Goal: Contribute content: Add original content to the website for others to see

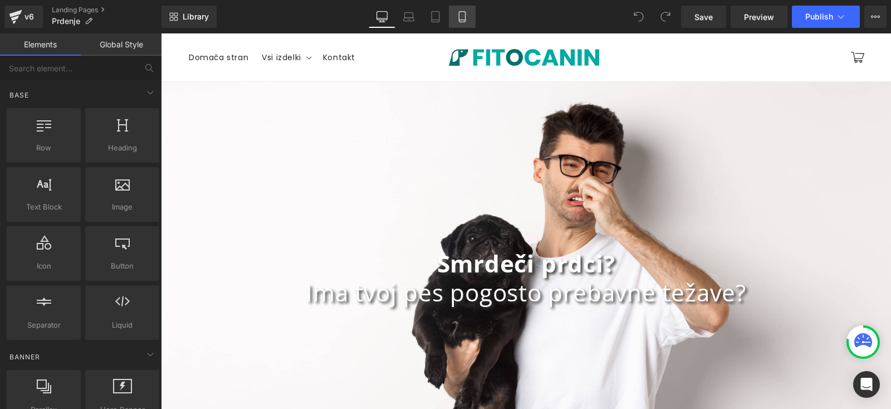
click at [462, 25] on link "Mobile" at bounding box center [462, 17] width 27 height 22
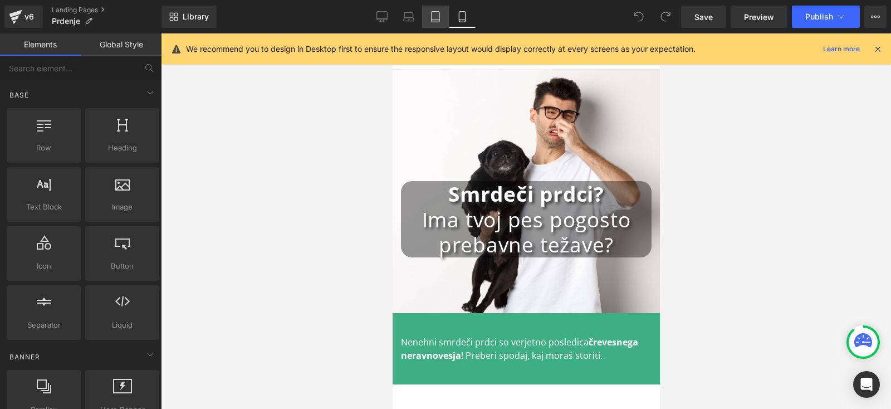
click at [439, 16] on icon at bounding box center [435, 16] width 11 height 11
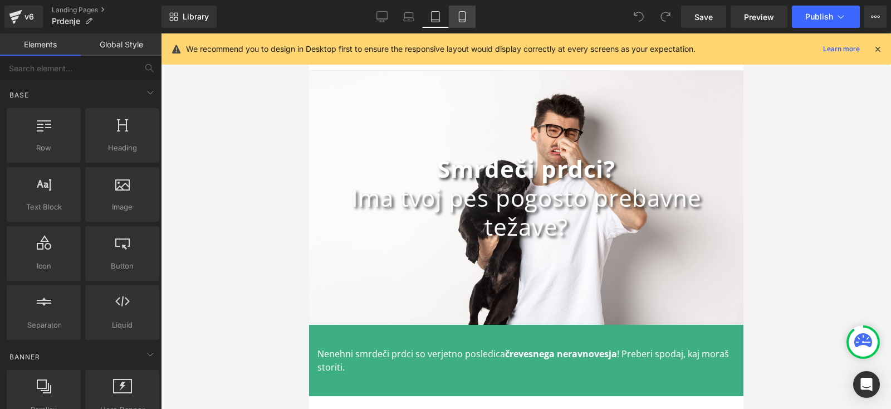
click at [458, 18] on icon at bounding box center [461, 16] width 11 height 11
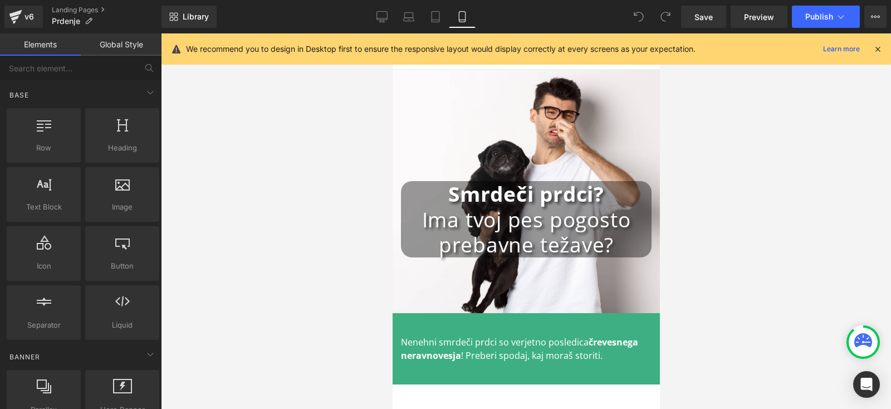
scroll to position [36, 0]
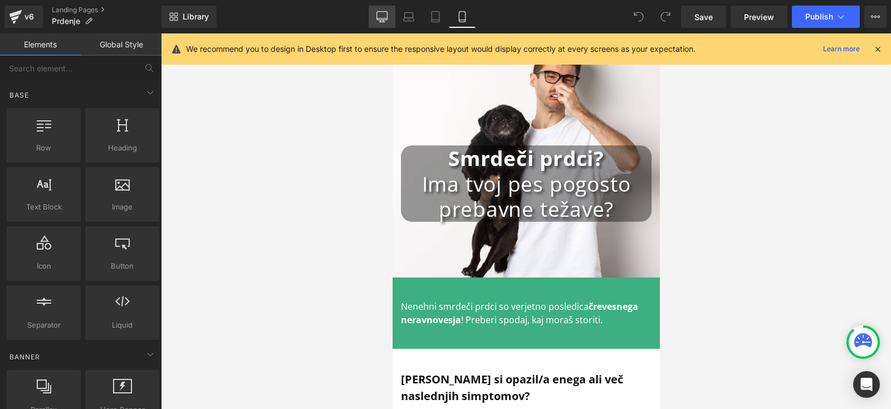
click at [387, 9] on link "Desktop" at bounding box center [382, 17] width 27 height 22
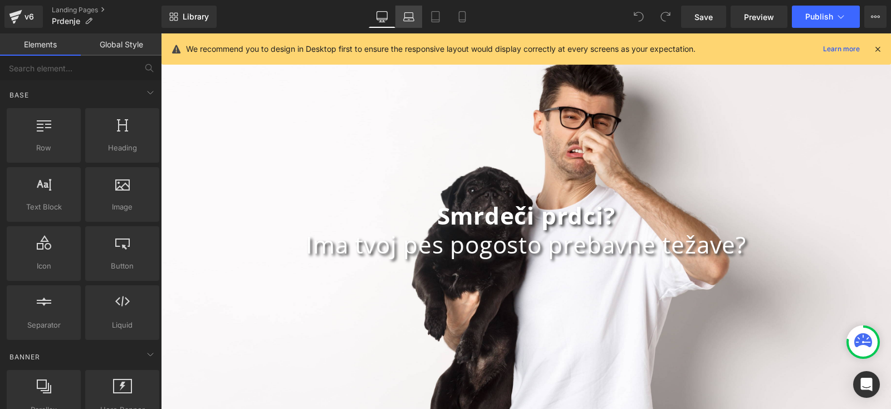
click at [406, 13] on icon at bounding box center [409, 15] width 8 height 5
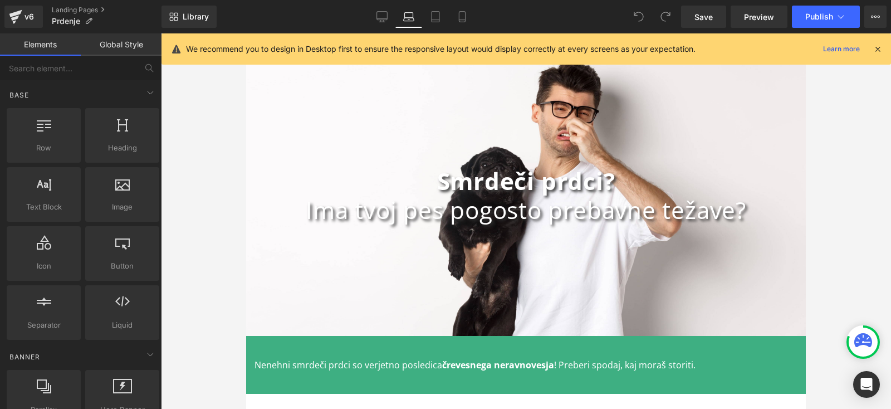
scroll to position [70, 0]
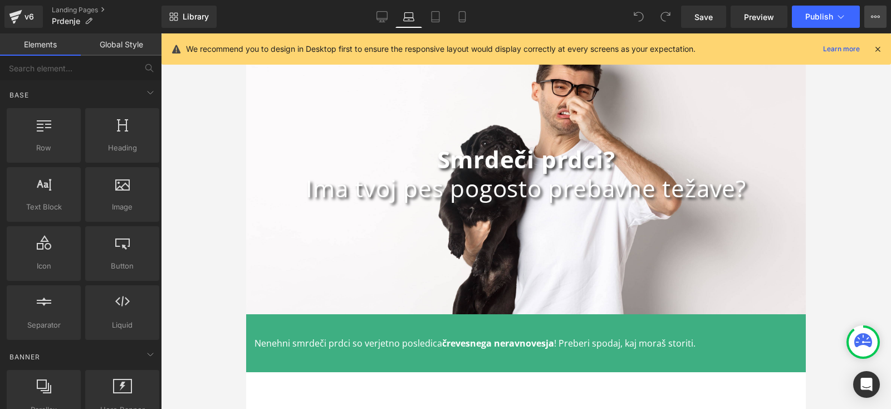
click at [876, 18] on icon at bounding box center [875, 16] width 9 height 9
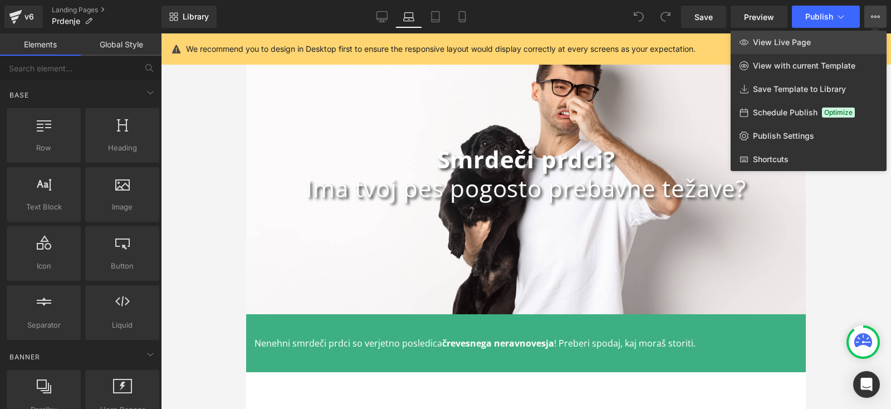
click at [780, 40] on span "View Live Page" at bounding box center [782, 42] width 58 height 10
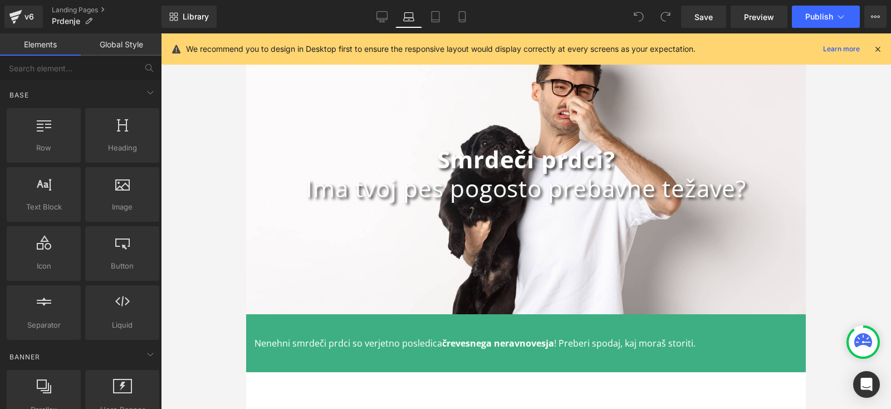
click at [269, 89] on div "Smrdeči prdci? Ima tvoj pes pogosto prebavne težave? Heading Row" at bounding box center [525, 173] width 559 height 281
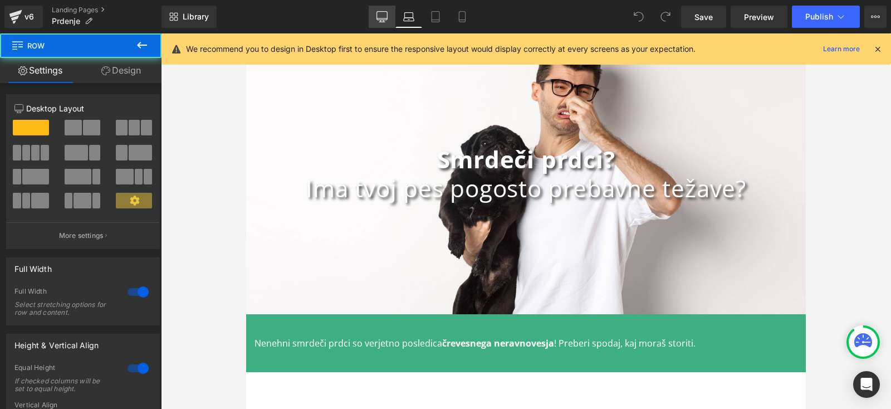
click at [390, 16] on link "Desktop" at bounding box center [382, 17] width 27 height 22
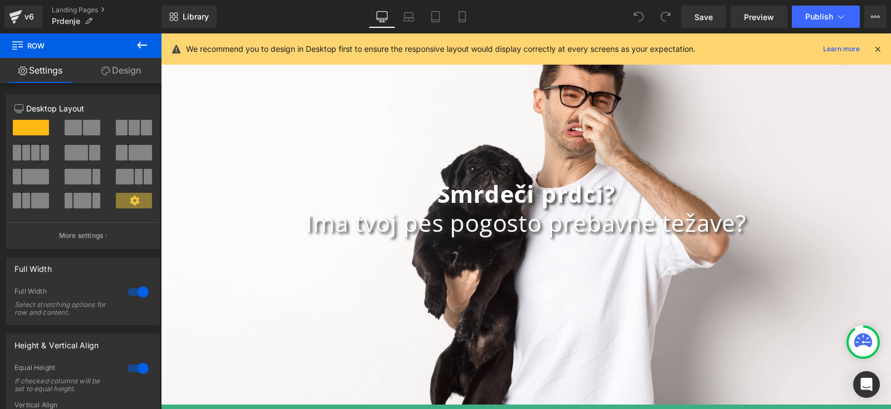
scroll to position [0, 0]
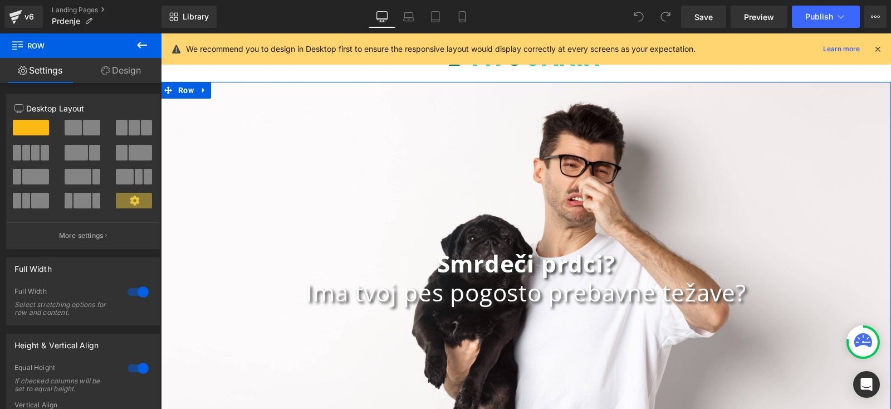
click at [331, 105] on div "Smrdeči prdci? Ima tvoj pes pogosto prebavne težave? Heading Row" at bounding box center [526, 278] width 730 height 392
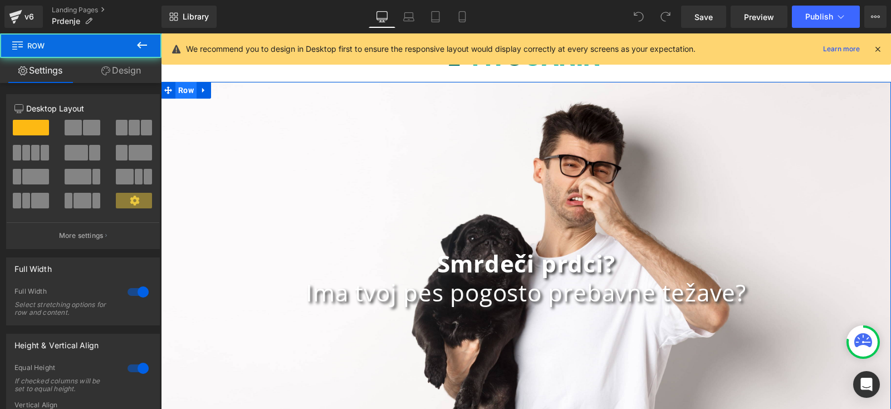
click at [180, 90] on span "Row" at bounding box center [185, 90] width 21 height 17
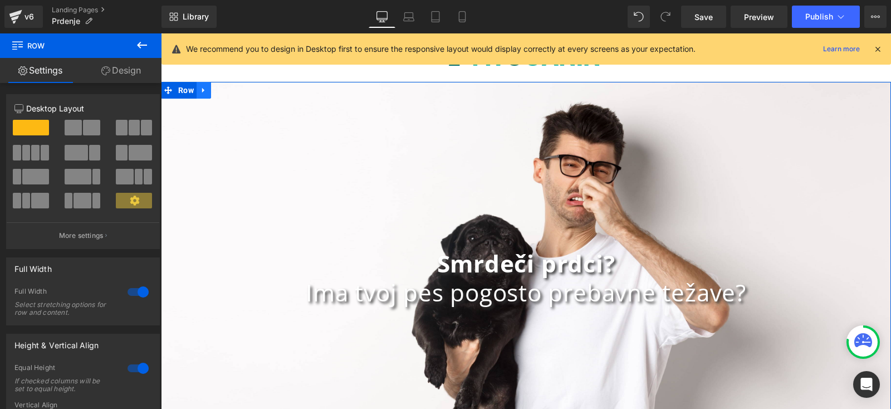
click at [200, 89] on icon at bounding box center [204, 90] width 8 height 8
click at [139, 70] on link "Design" at bounding box center [121, 70] width 81 height 25
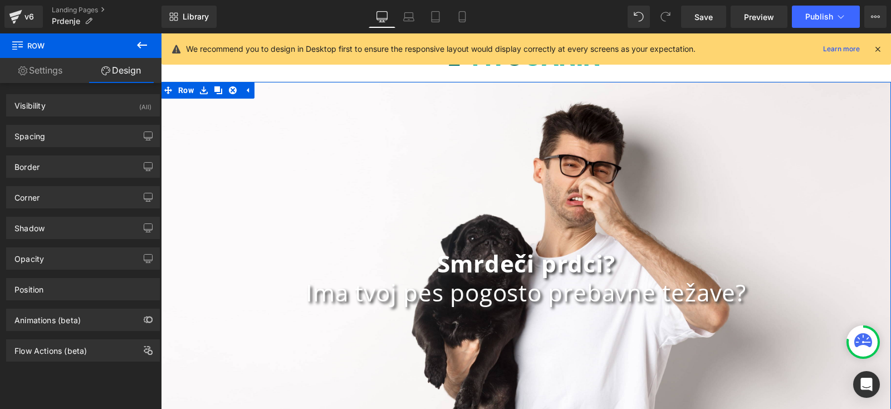
click at [204, 100] on div "Smrdeči prdci? Ima tvoj pes pogosto prebavne težave? Heading Row" at bounding box center [526, 278] width 730 height 392
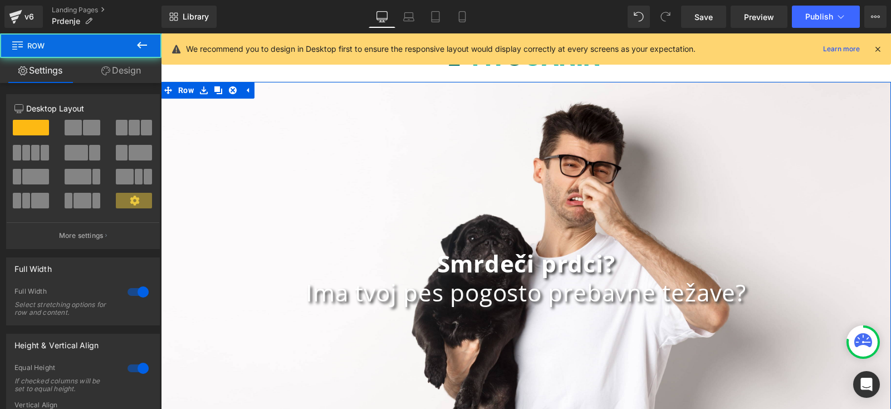
drag, startPoint x: 218, startPoint y: 101, endPoint x: 318, endPoint y: 132, distance: 104.8
click at [218, 101] on div "Smrdeči prdci? Ima tvoj pes pogosto prebavne težave? Heading Row" at bounding box center [526, 278] width 730 height 392
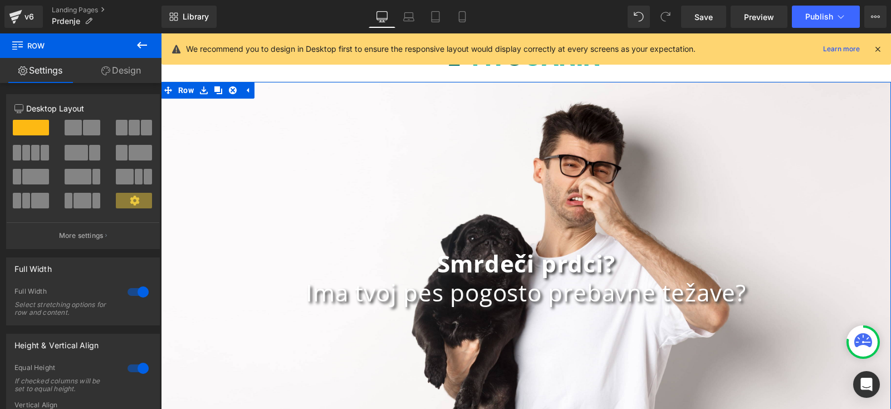
click at [122, 78] on link "Design" at bounding box center [121, 70] width 81 height 25
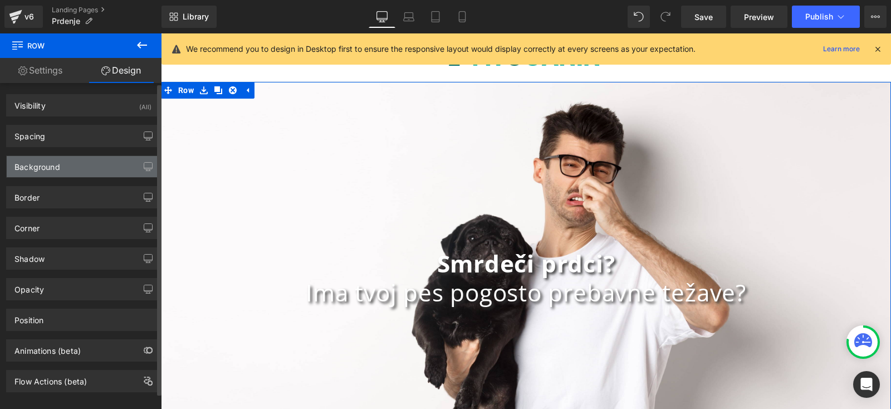
click at [67, 170] on div "Background" at bounding box center [83, 166] width 153 height 21
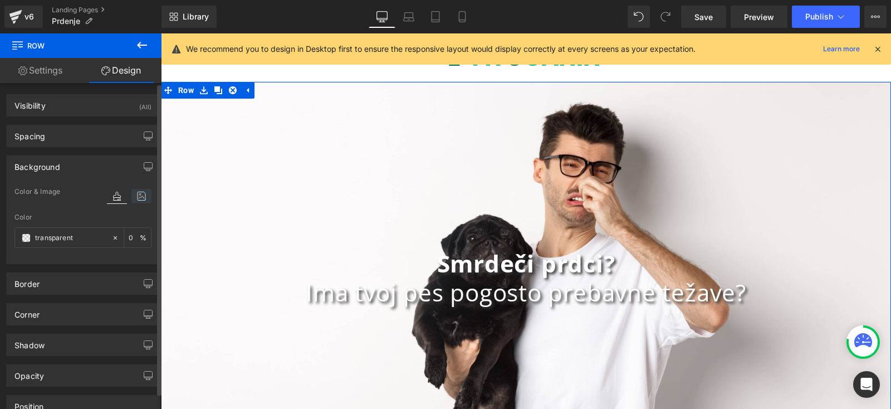
click at [136, 189] on icon at bounding box center [141, 196] width 20 height 14
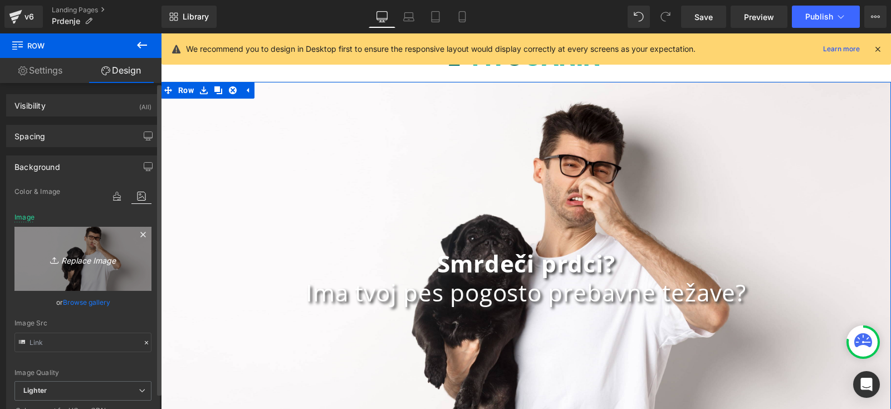
click at [87, 253] on icon "Replace Image" at bounding box center [82, 259] width 89 height 14
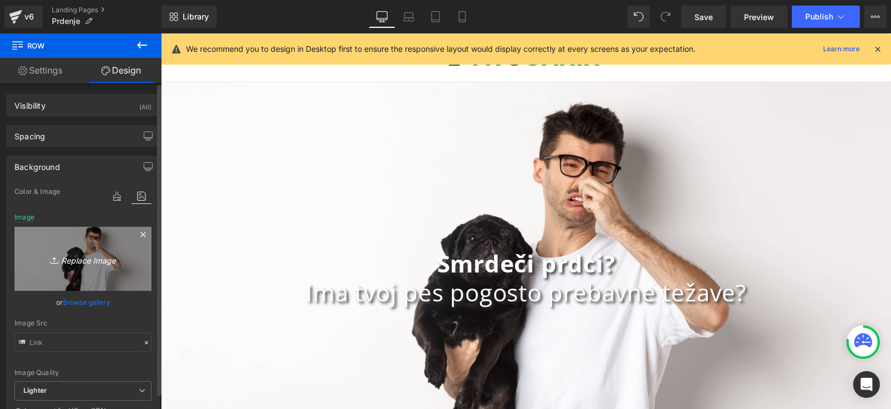
type input "C:\fakepath\za laptop?.jpg"
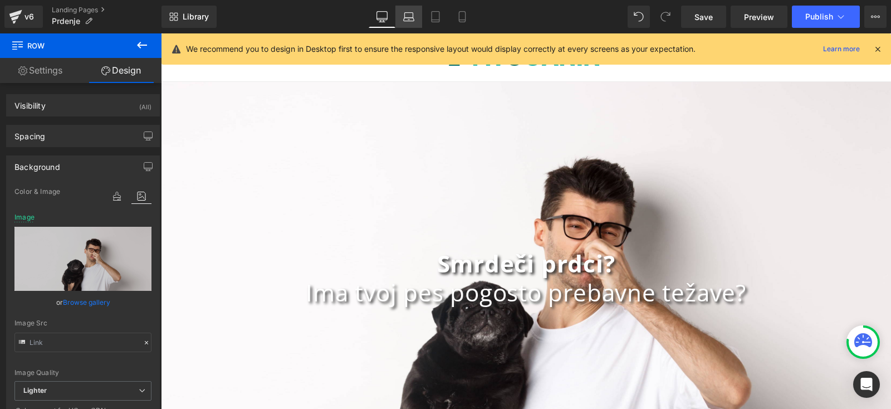
click at [410, 24] on link "Laptop" at bounding box center [408, 17] width 27 height 22
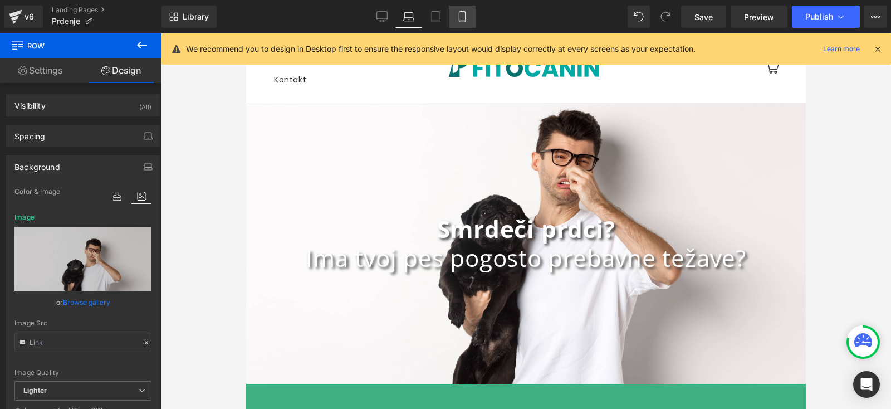
scroll to position [21, 0]
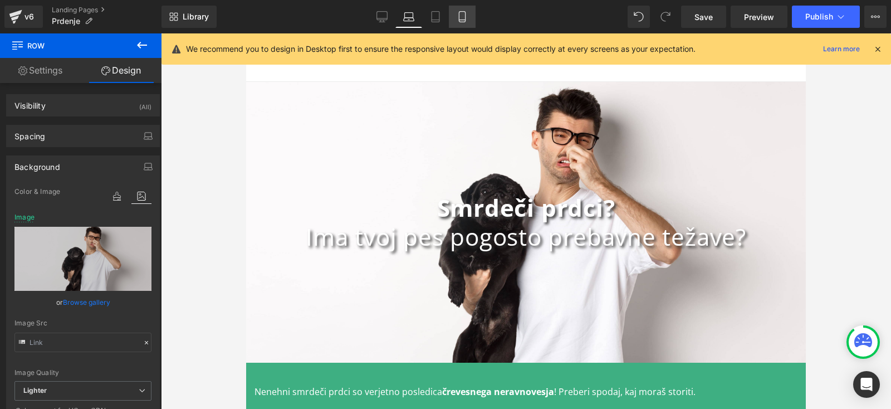
click at [462, 19] on icon at bounding box center [461, 16] width 11 height 11
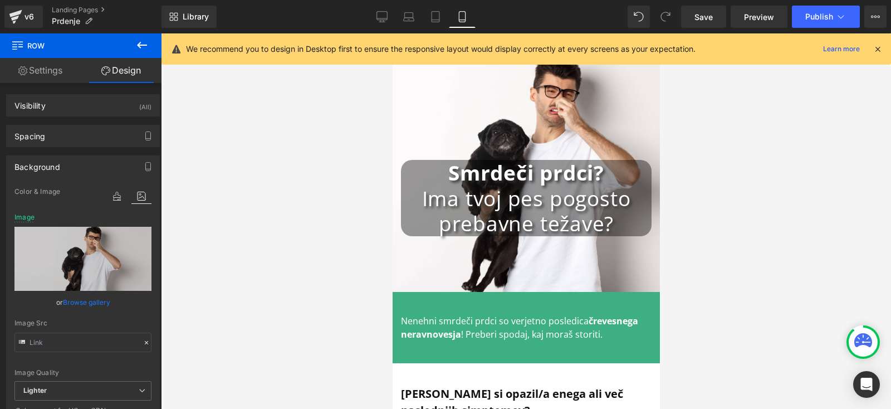
scroll to position [0, 0]
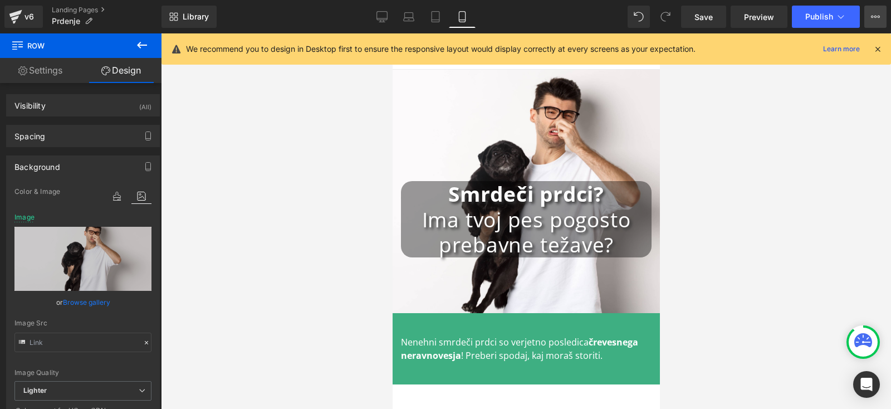
click at [872, 13] on icon at bounding box center [875, 16] width 9 height 9
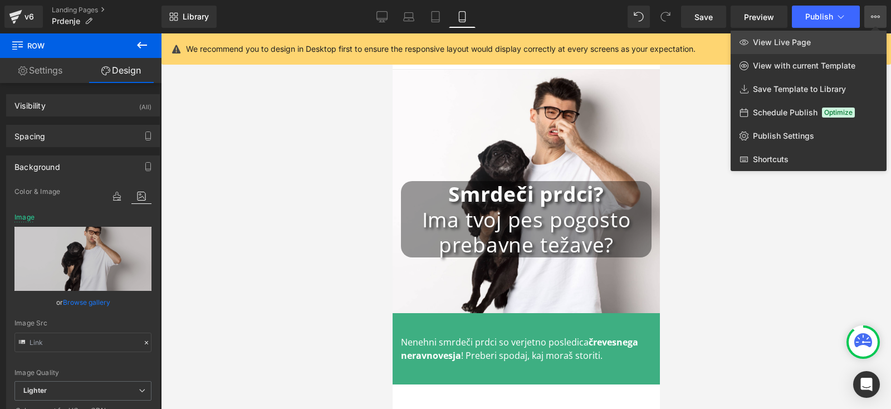
click at [789, 43] on span "View Live Page" at bounding box center [782, 42] width 58 height 10
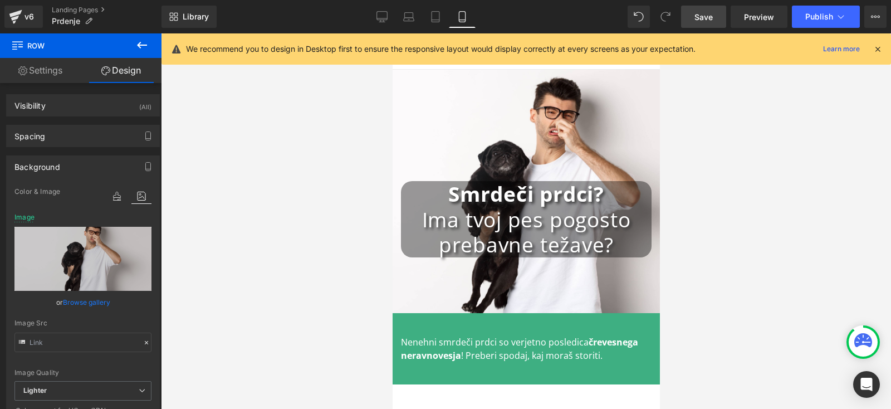
click at [704, 19] on span "Save" at bounding box center [703, 17] width 18 height 12
click at [876, 13] on icon at bounding box center [875, 16] width 9 height 9
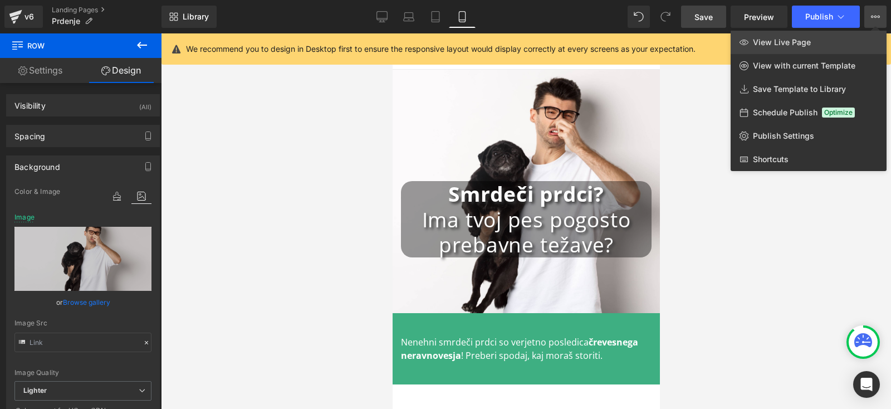
click at [809, 45] on span "View Live Page" at bounding box center [782, 42] width 58 height 10
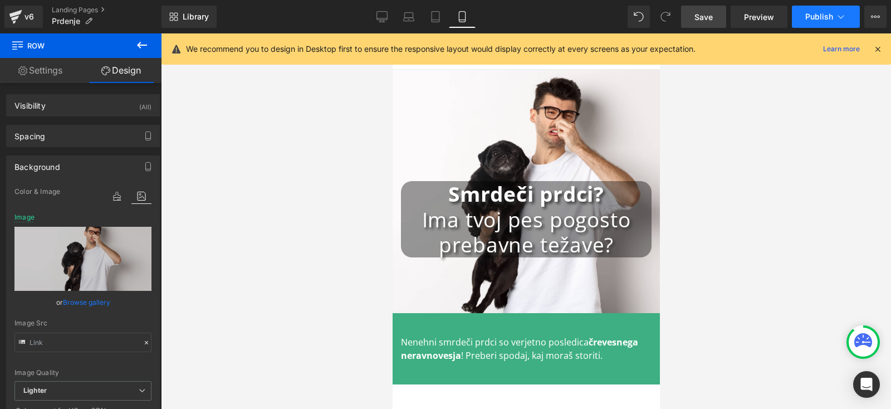
click at [820, 23] on button "Publish" at bounding box center [826, 17] width 68 height 22
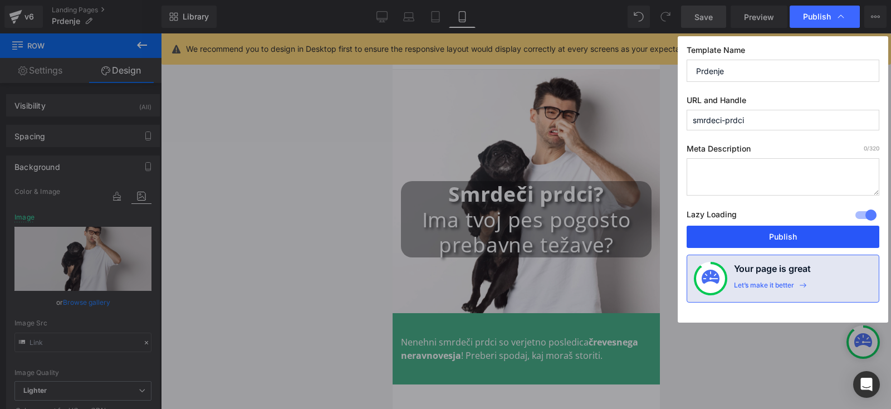
click at [795, 235] on button "Publish" at bounding box center [782, 236] width 193 height 22
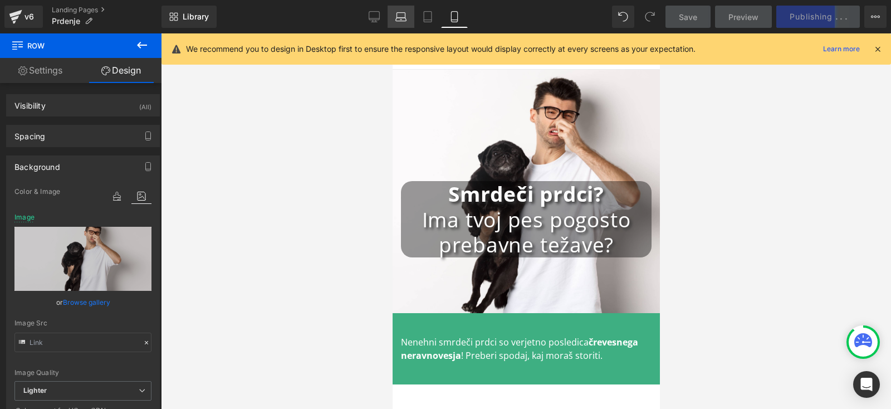
click at [398, 17] on icon at bounding box center [400, 16] width 11 height 11
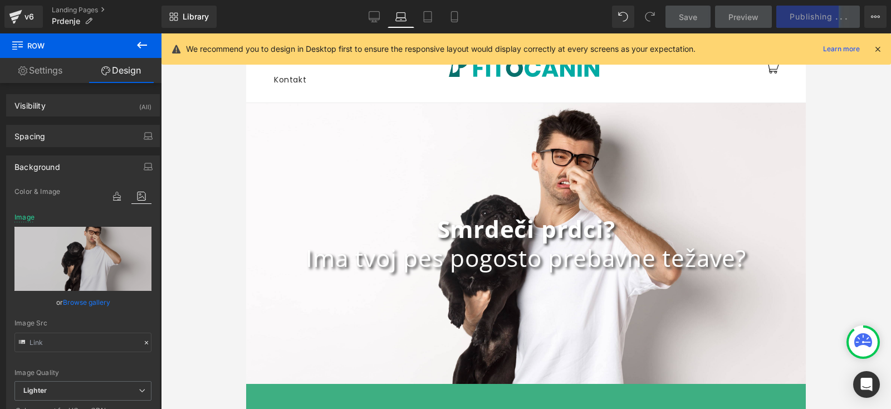
scroll to position [33, 0]
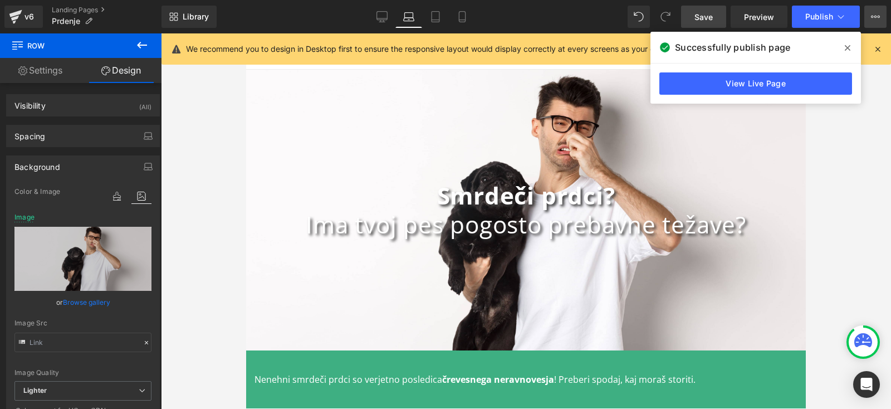
click at [883, 17] on button "View Live Page View with current Template Save Template to Library Schedule Pub…" at bounding box center [875, 17] width 22 height 22
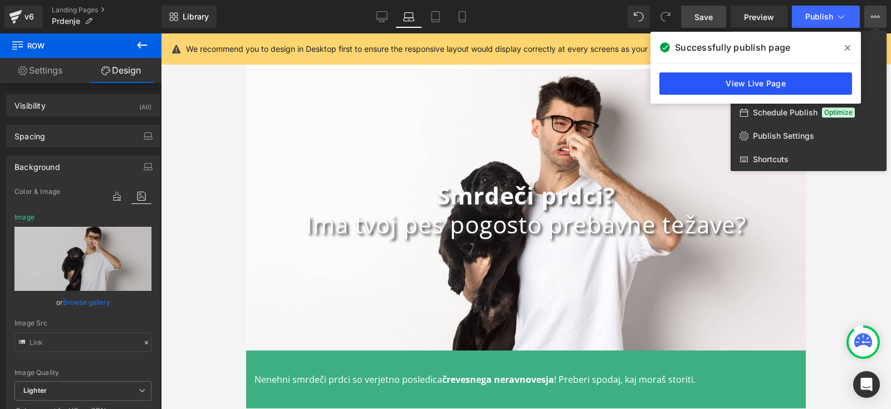
click at [763, 88] on link "View Live Page" at bounding box center [755, 83] width 193 height 22
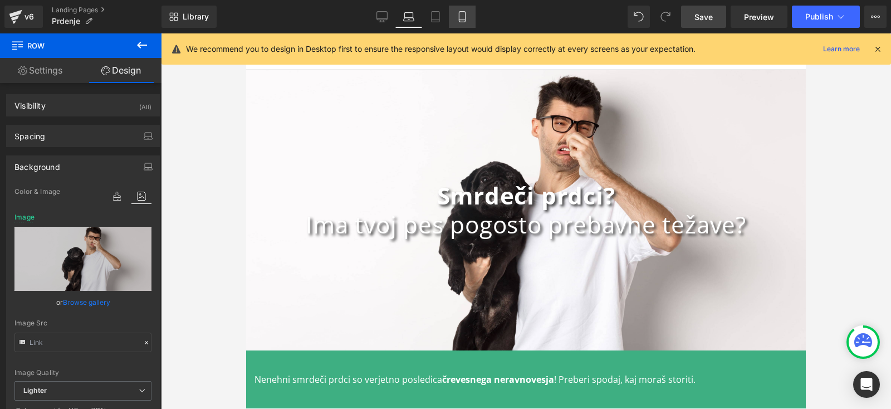
click at [460, 23] on link "Mobile" at bounding box center [462, 17] width 27 height 22
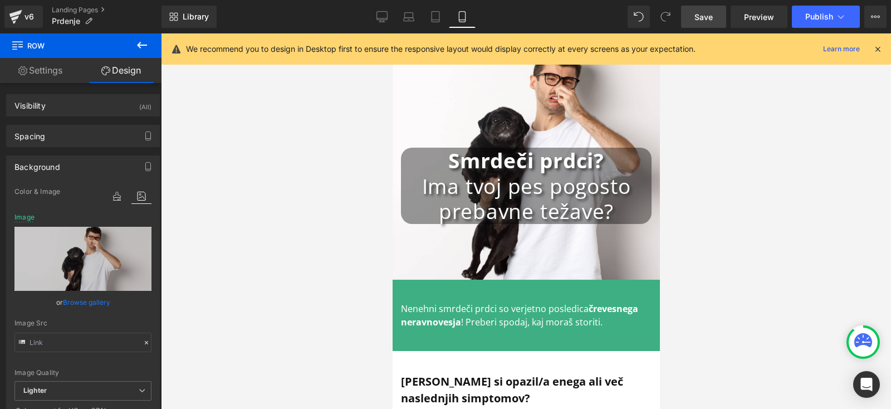
scroll to position [0, 0]
